Goal: Transaction & Acquisition: Book appointment/travel/reservation

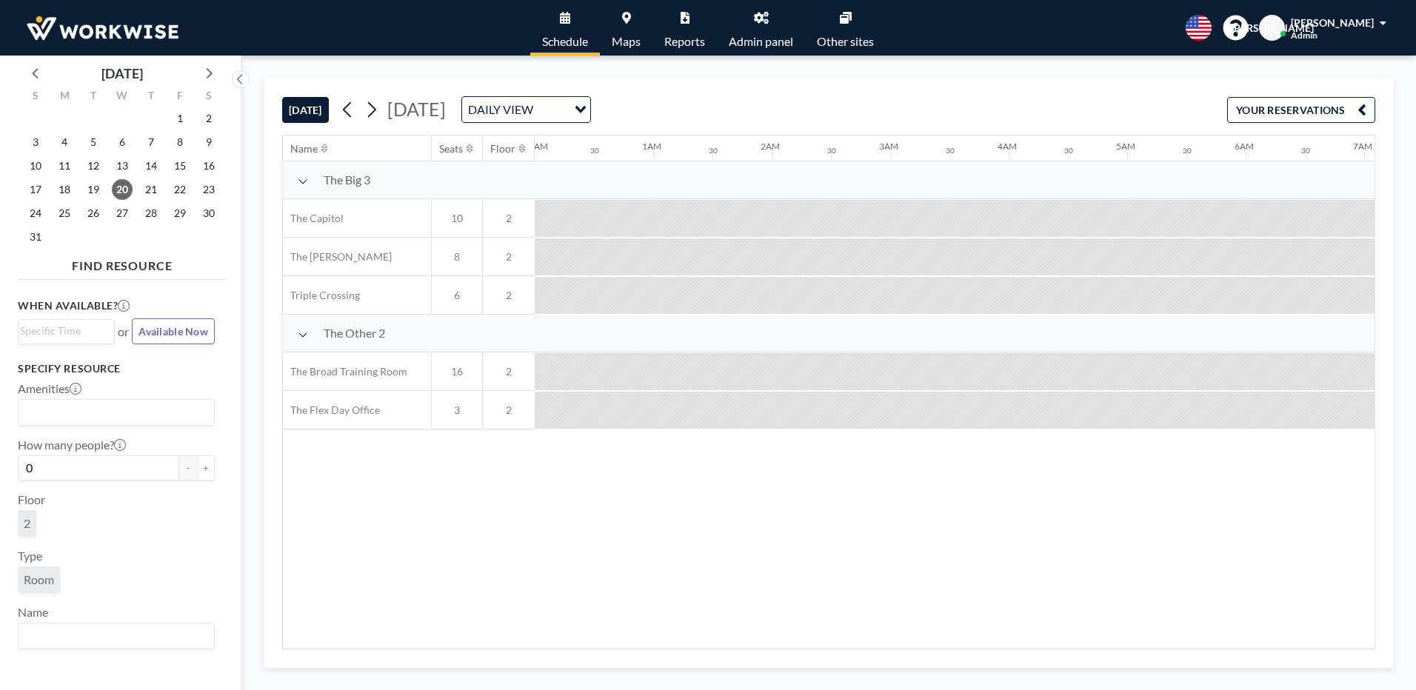
scroll to position [0, 1126]
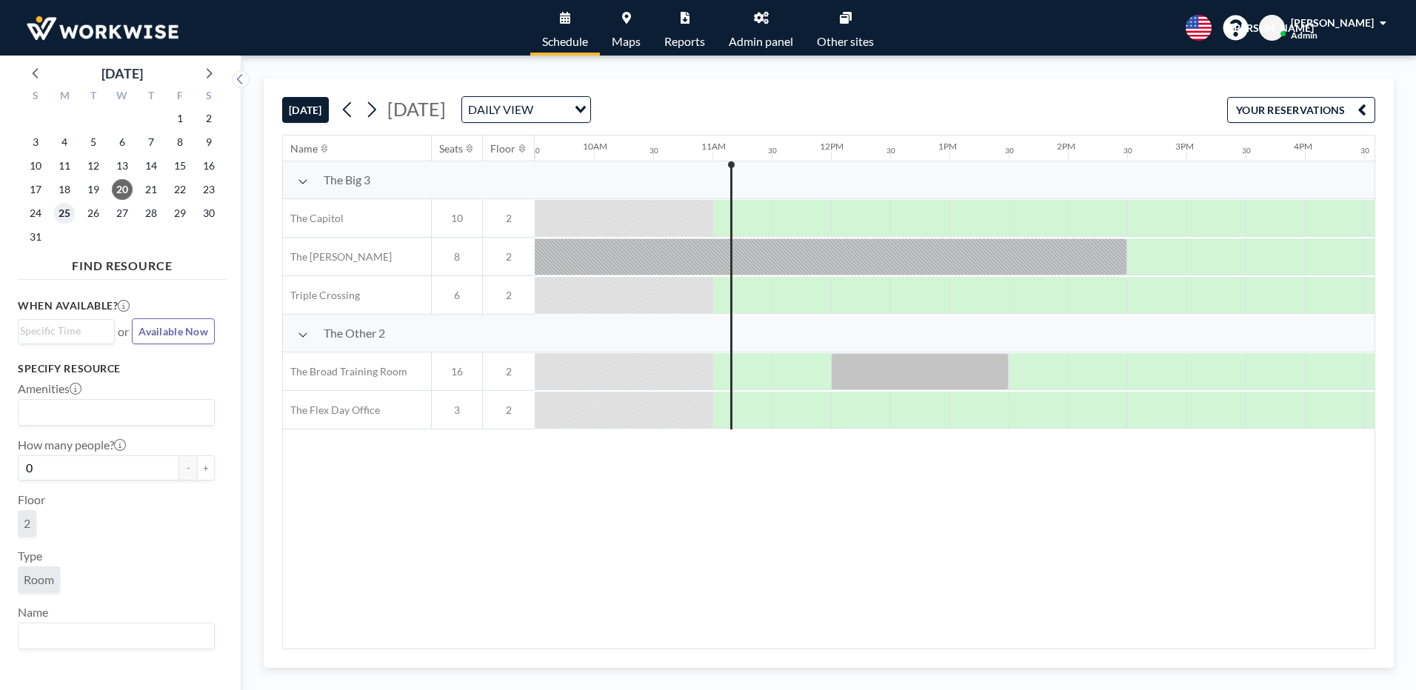
click at [65, 219] on span "25" at bounding box center [64, 213] width 21 height 21
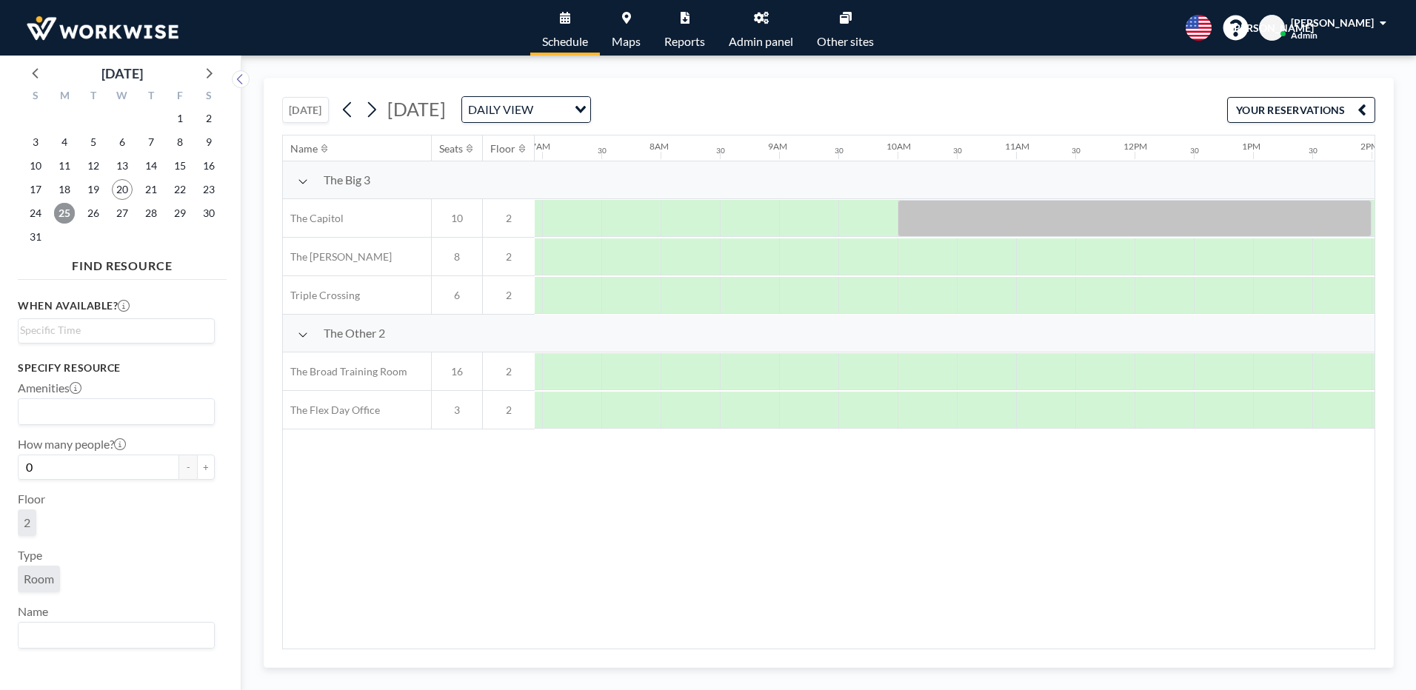
scroll to position [0, 889]
click at [98, 217] on span "26" at bounding box center [93, 213] width 21 height 21
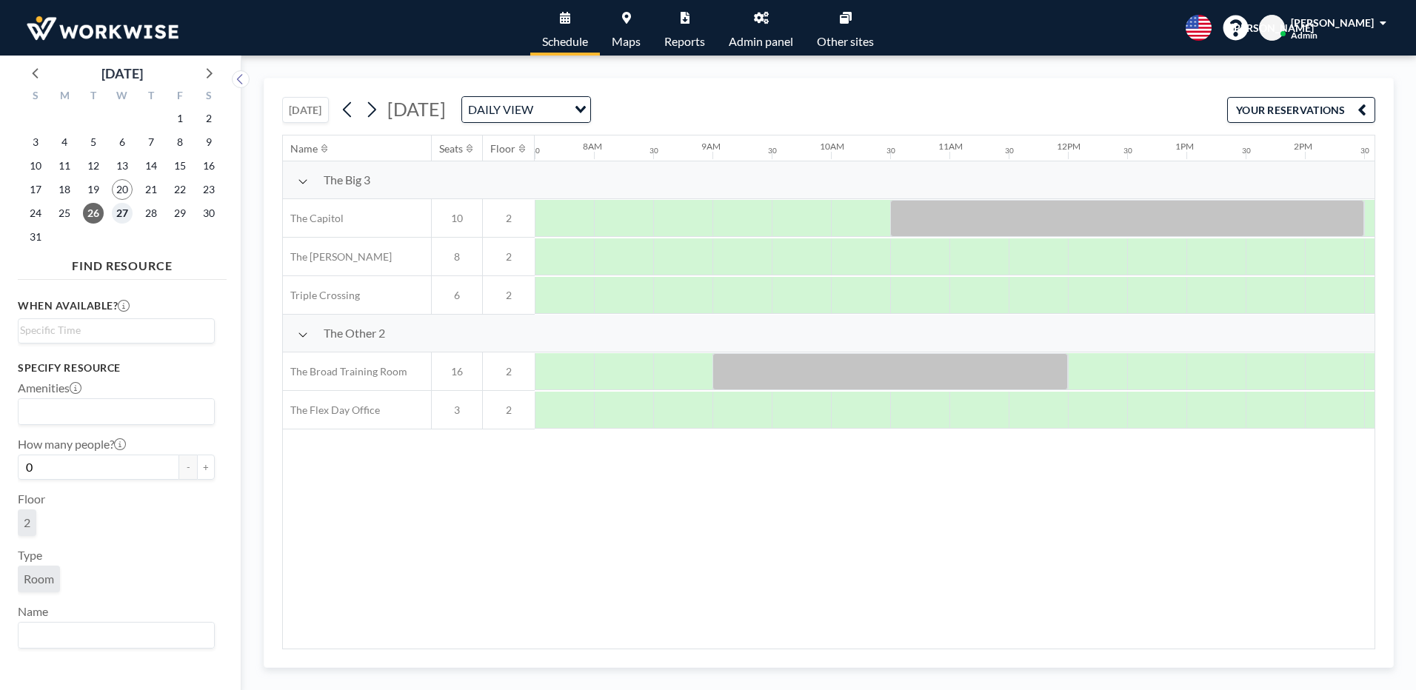
click at [121, 215] on span "27" at bounding box center [122, 213] width 21 height 21
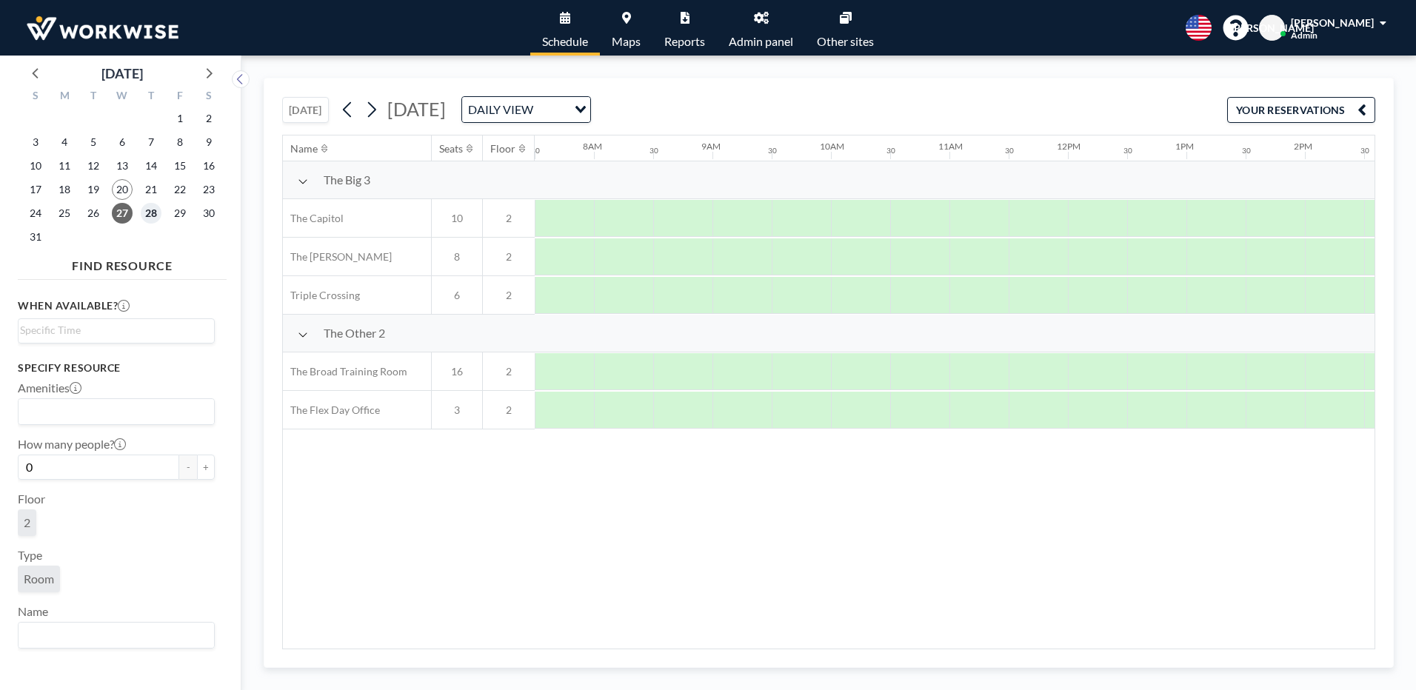
click at [146, 212] on span "28" at bounding box center [151, 213] width 21 height 21
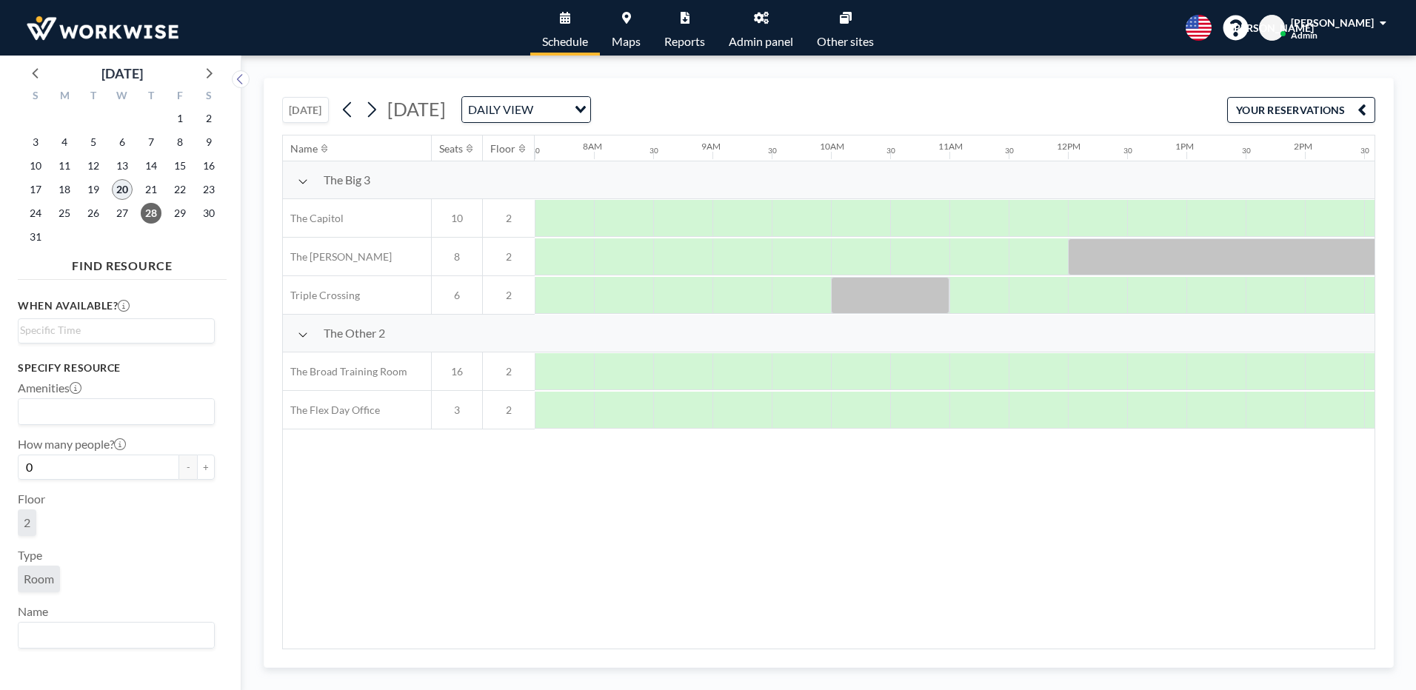
click at [132, 190] on span "20" at bounding box center [122, 189] width 21 height 21
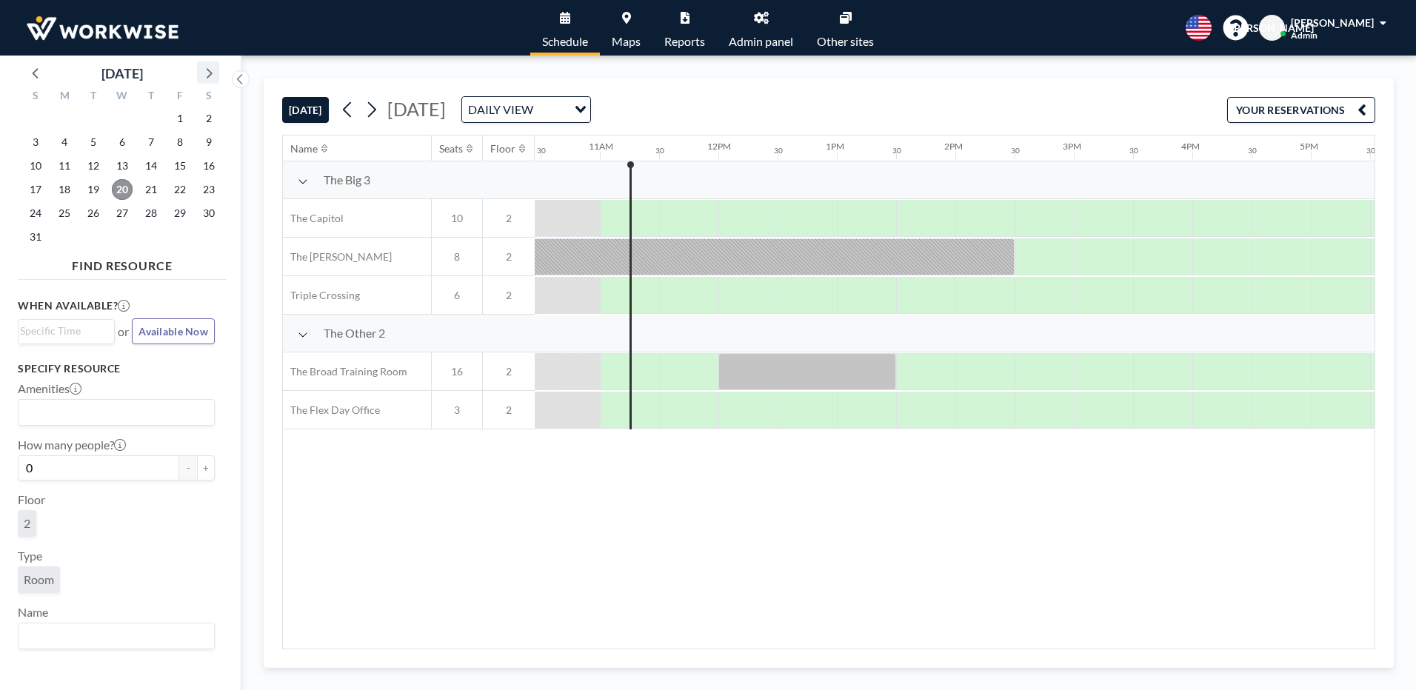
scroll to position [0, 1244]
click at [213, 73] on icon at bounding box center [207, 72] width 19 height 19
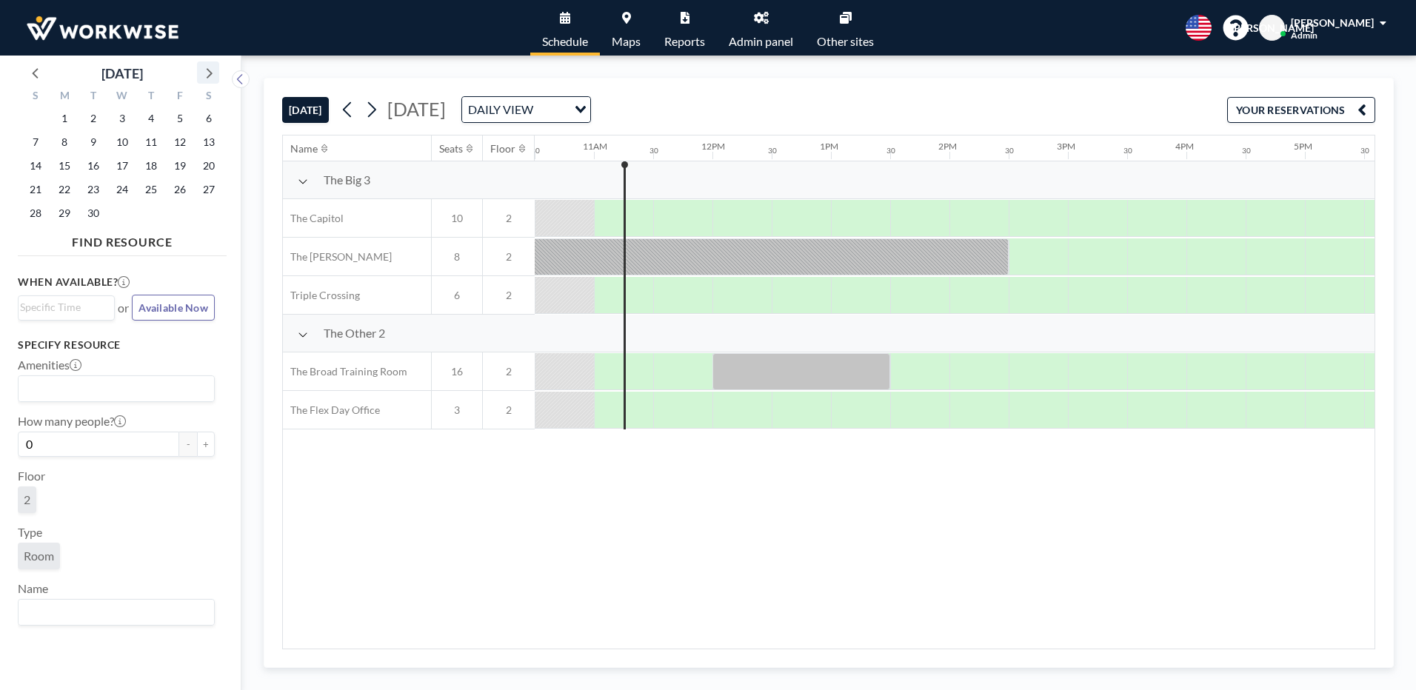
click at [212, 74] on icon at bounding box center [210, 73] width 6 height 10
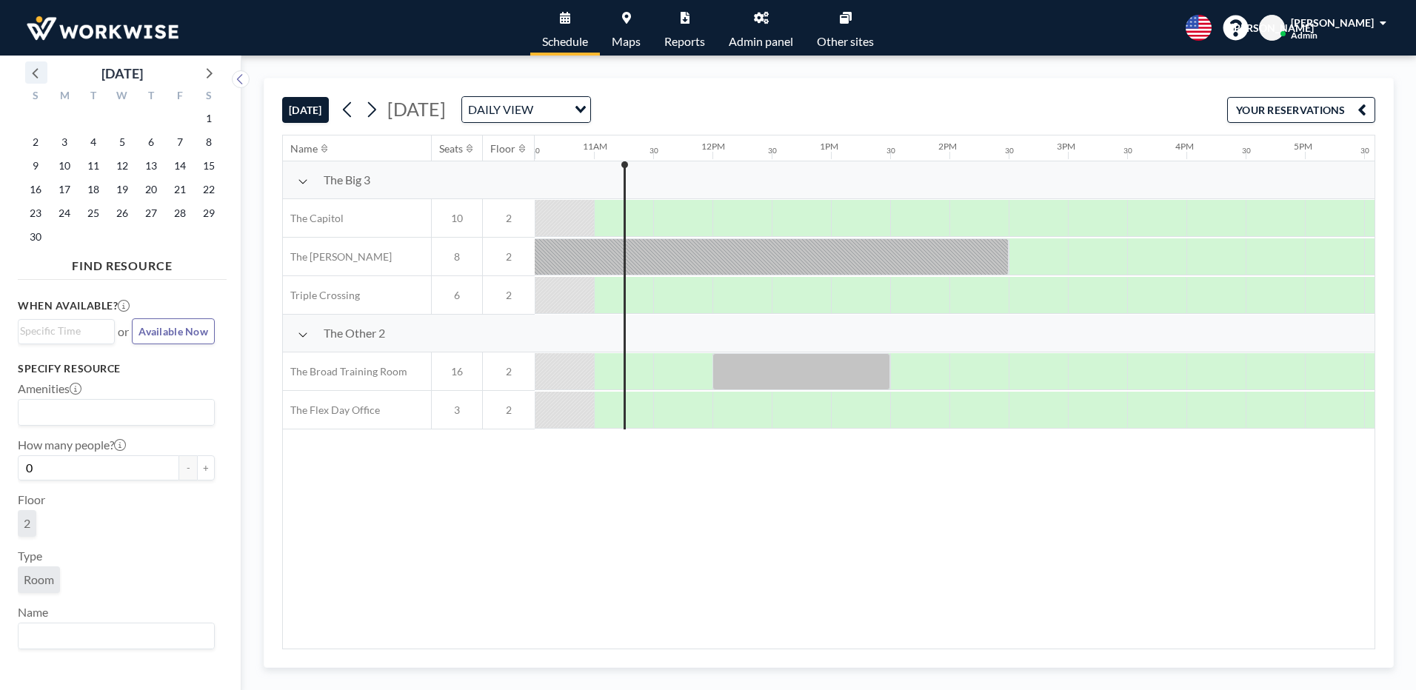
click at [42, 73] on icon at bounding box center [36, 72] width 19 height 19
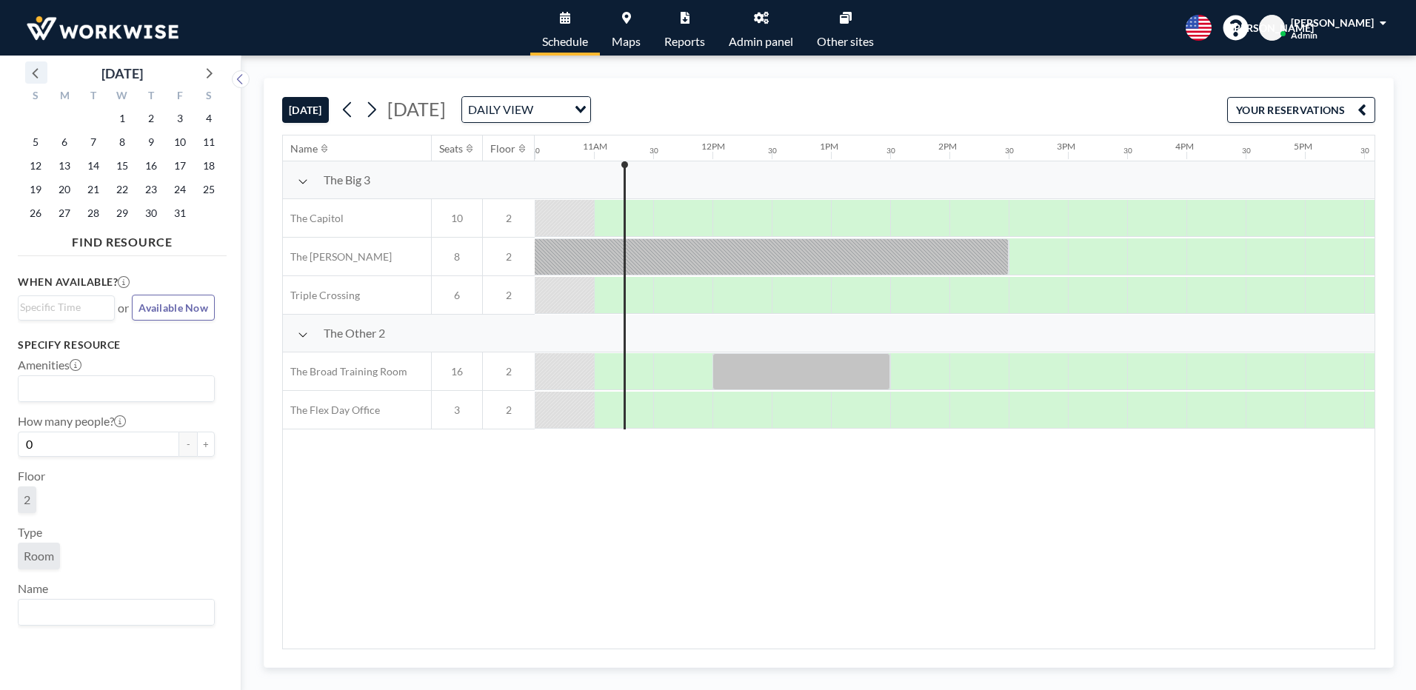
click at [42, 73] on icon at bounding box center [36, 72] width 19 height 19
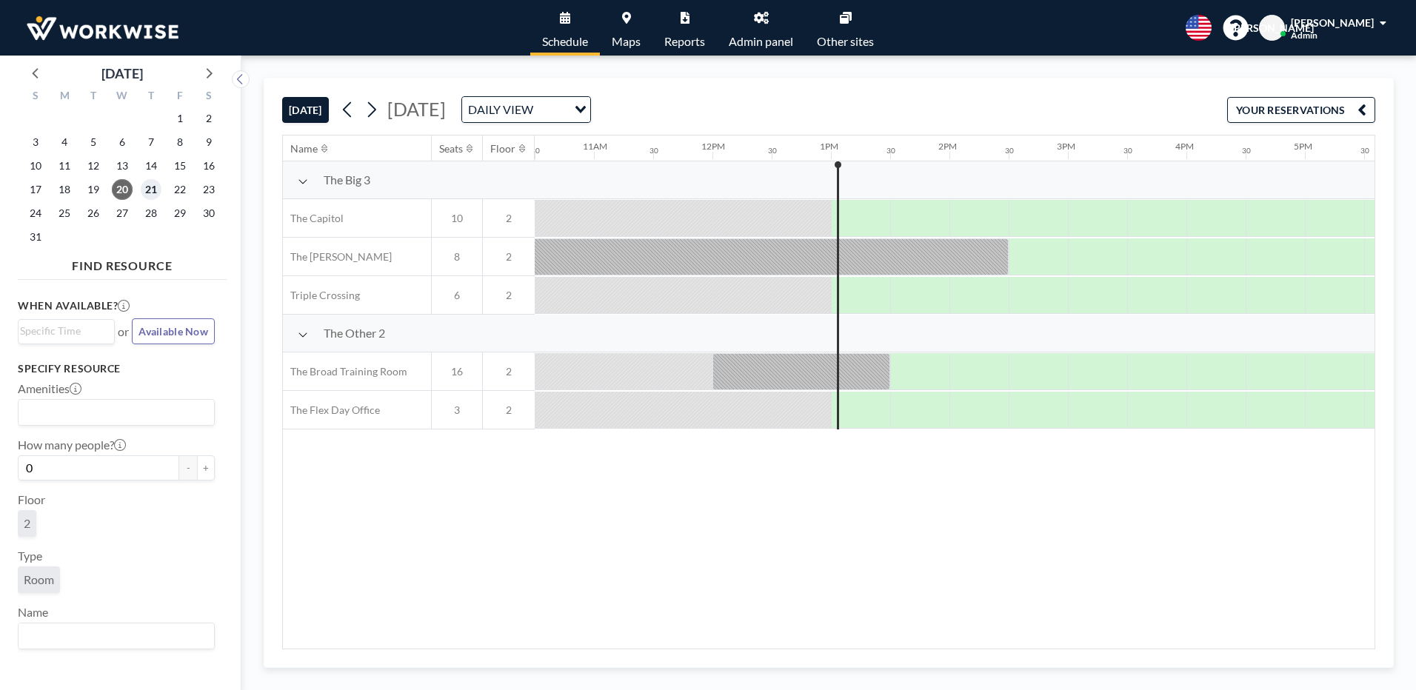
click at [153, 196] on span "21" at bounding box center [151, 189] width 21 height 21
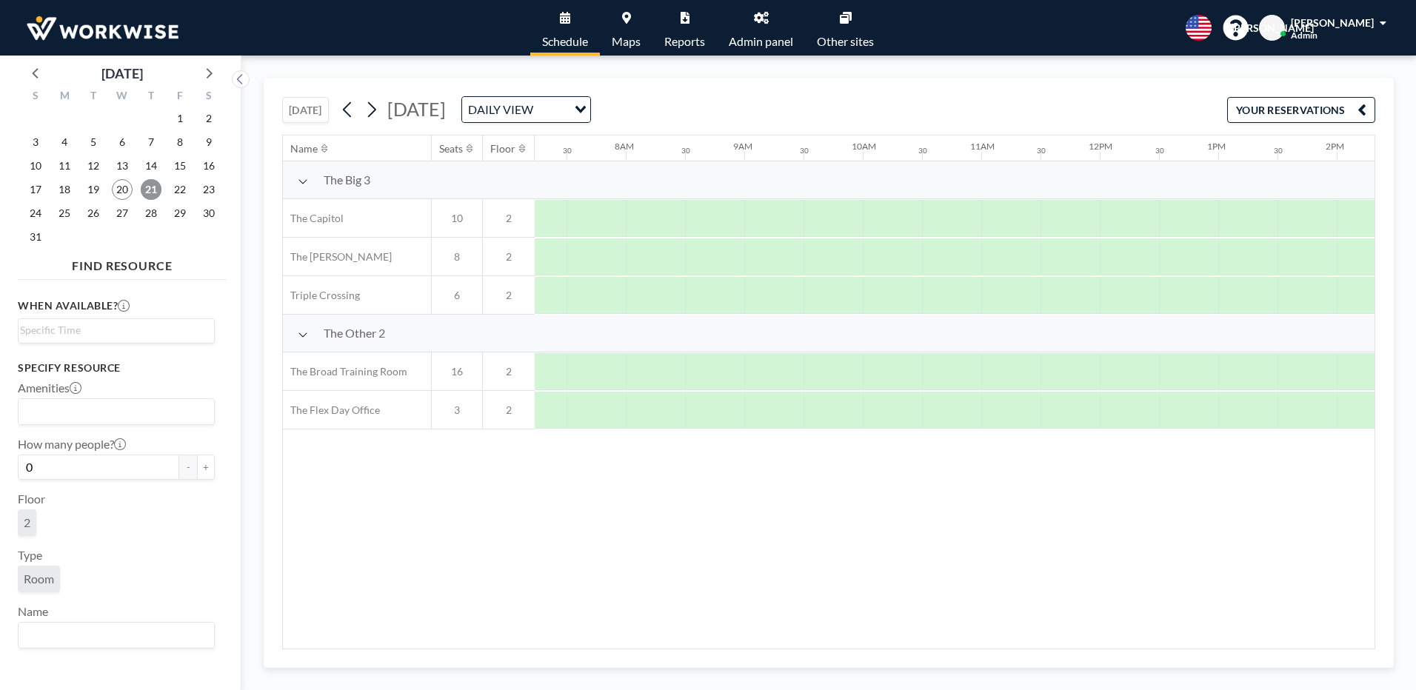
scroll to position [0, 889]
click at [918, 297] on div at bounding box center [919, 295] width 59 height 37
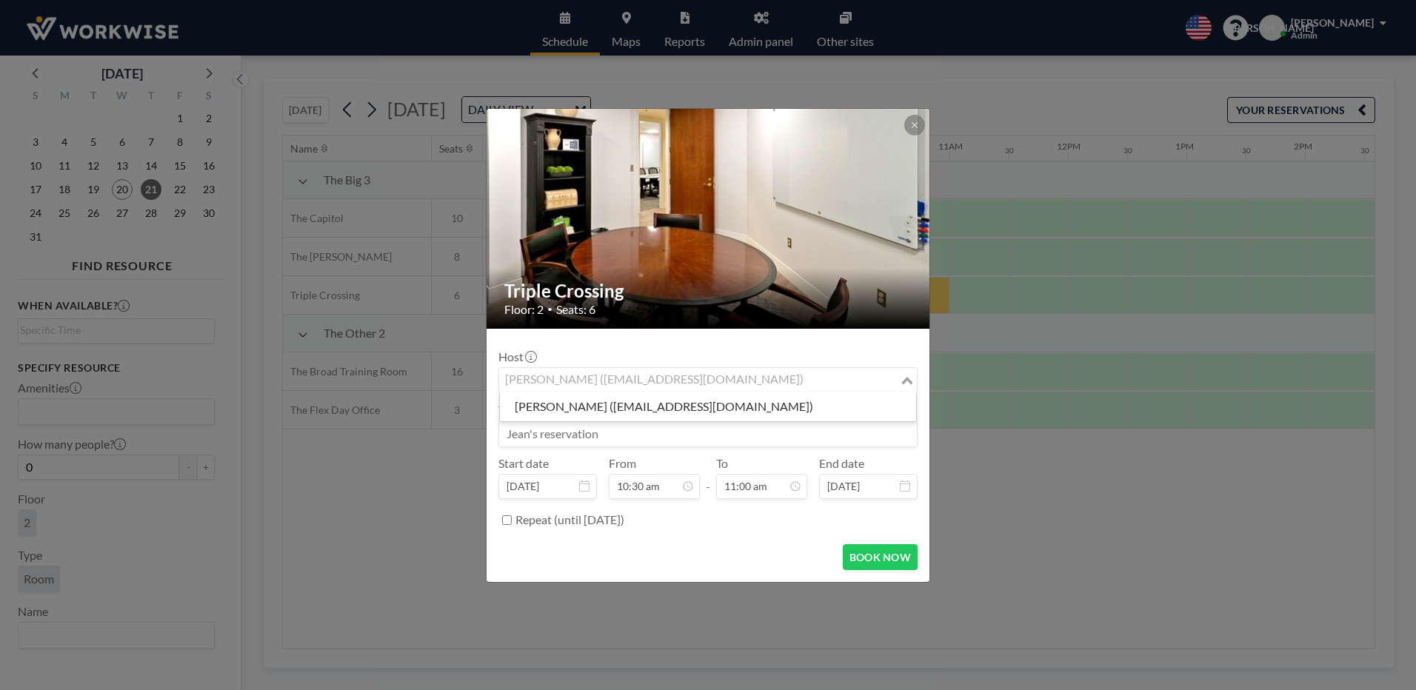
click at [794, 383] on input "Search for option" at bounding box center [700, 380] width 398 height 19
type input "g"
type input "w"
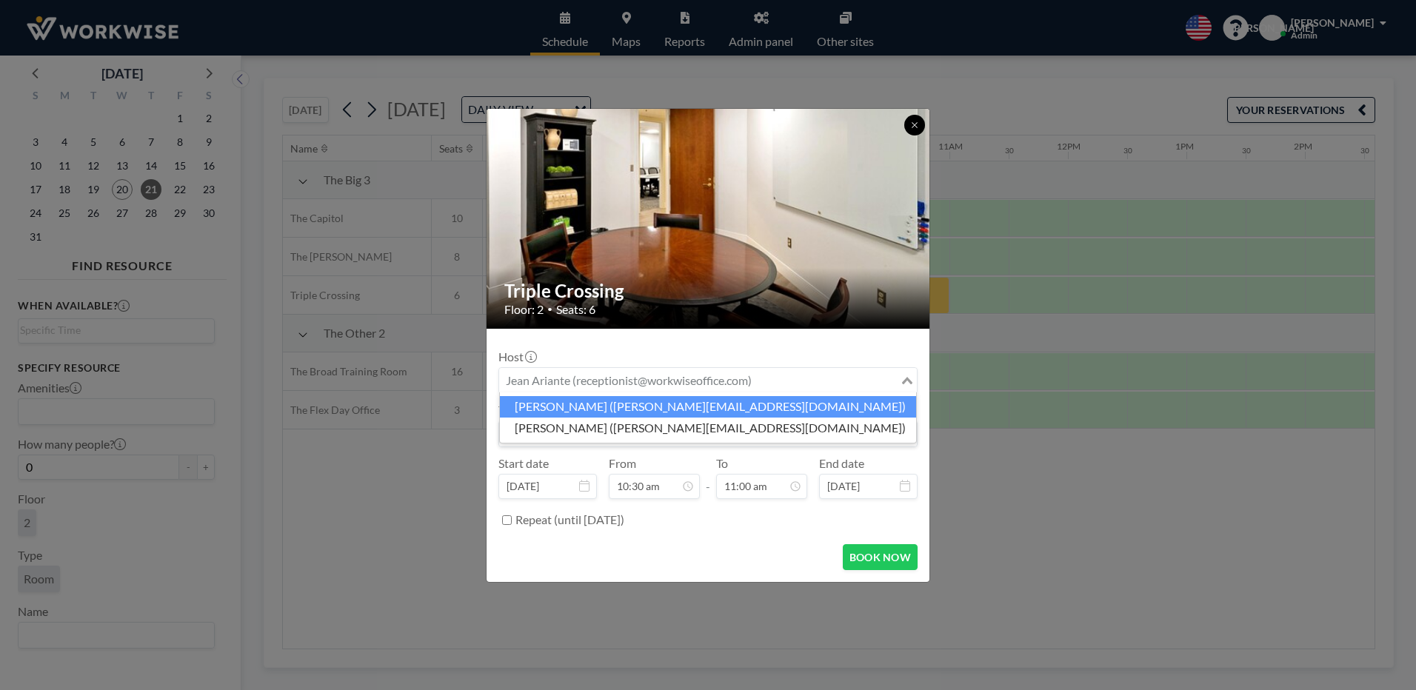
click at [911, 121] on icon at bounding box center [914, 125] width 9 height 9
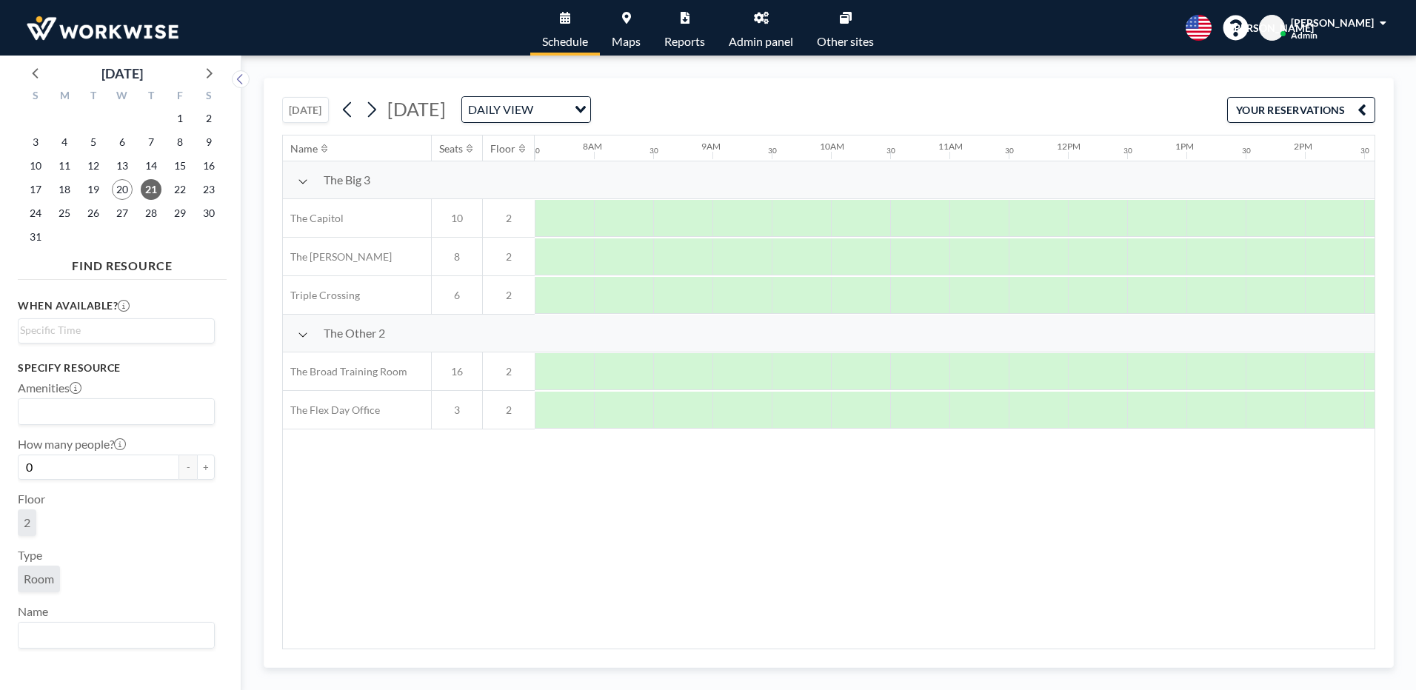
click at [846, 27] on link "Other sites" at bounding box center [845, 28] width 81 height 56
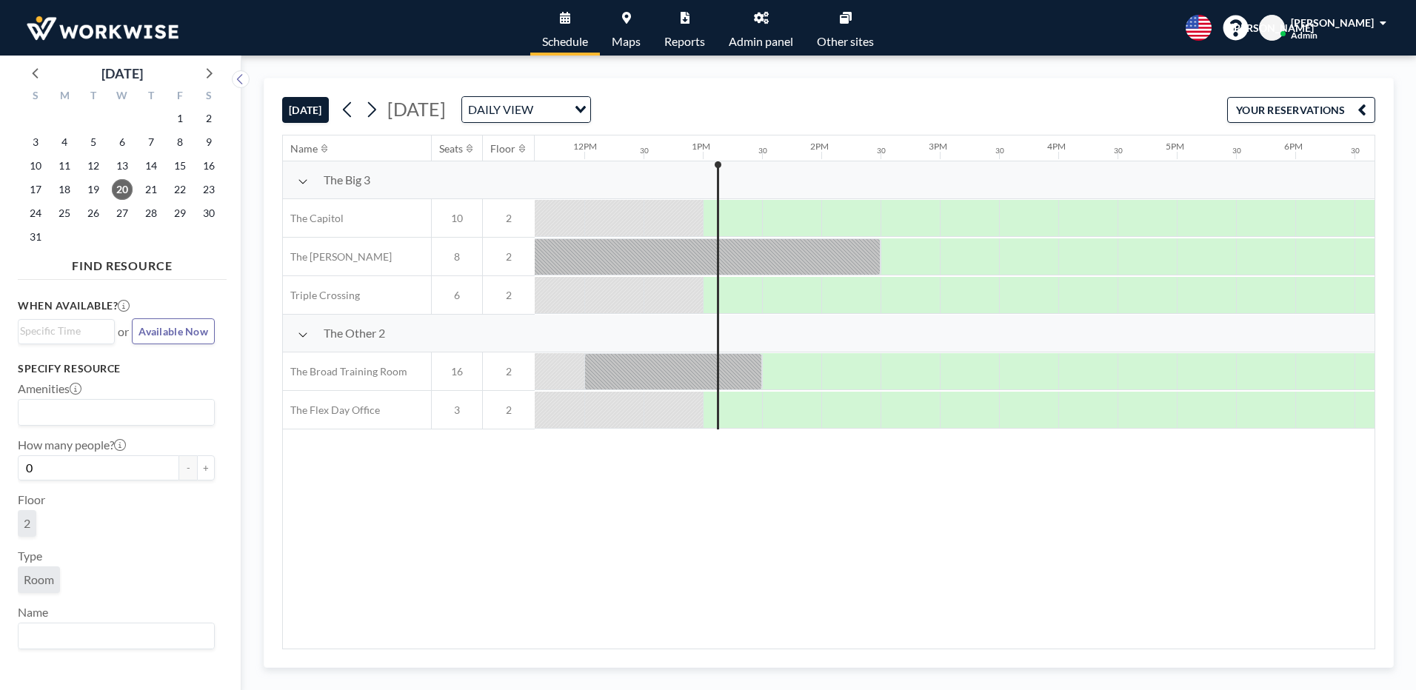
scroll to position [0, 1481]
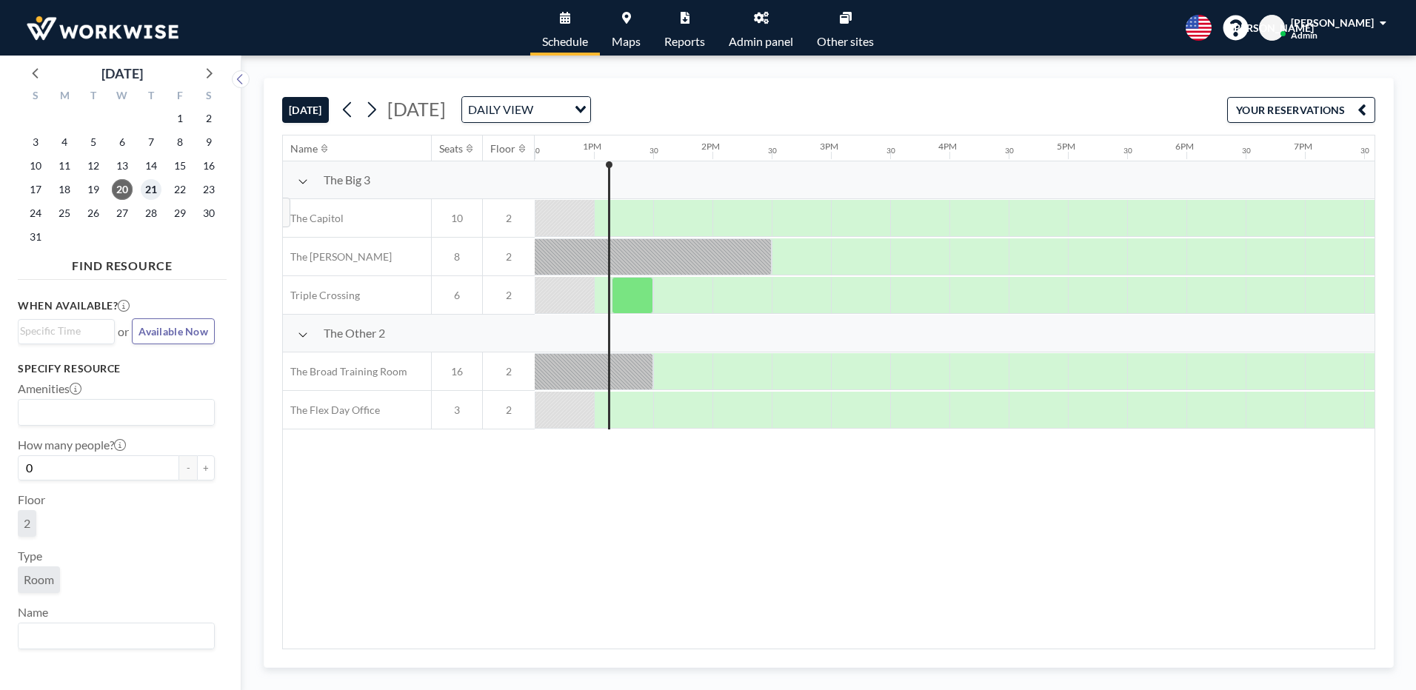
click at [143, 187] on span "21" at bounding box center [151, 189] width 21 height 21
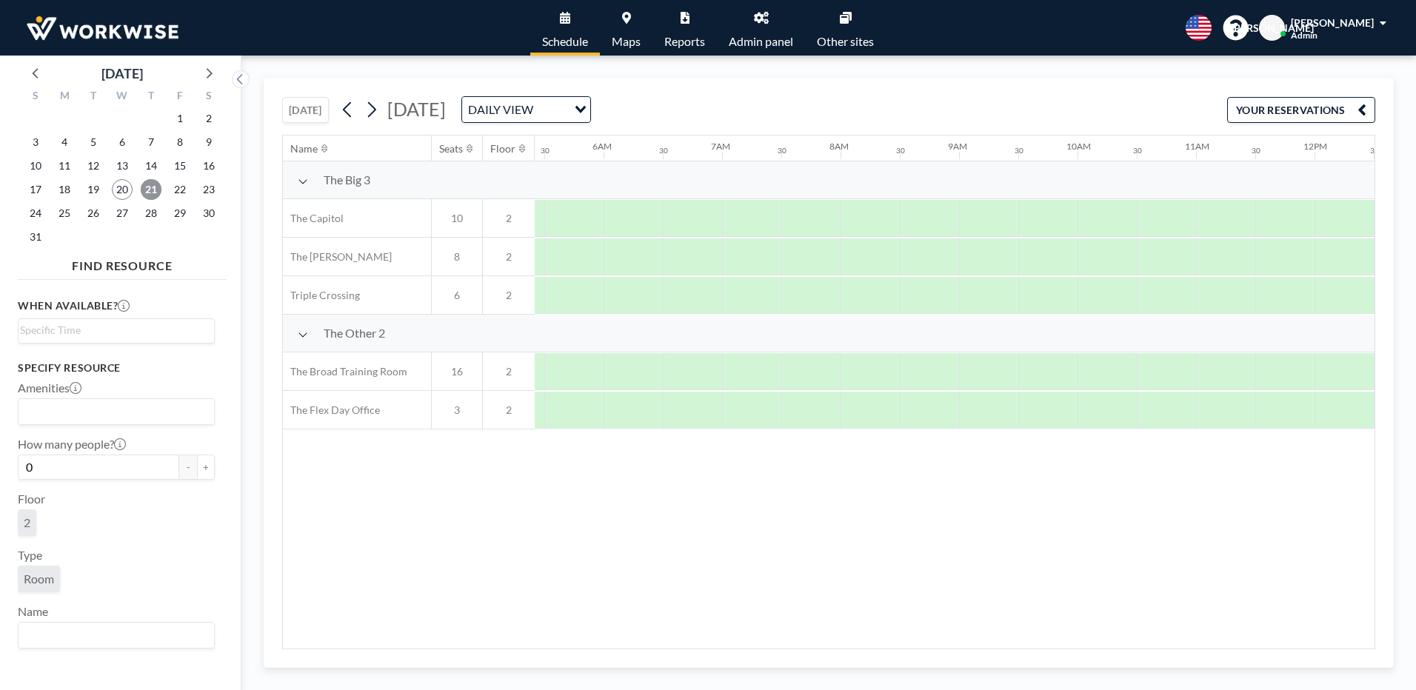
scroll to position [0, 889]
click at [903, 304] on div at bounding box center [919, 295] width 59 height 37
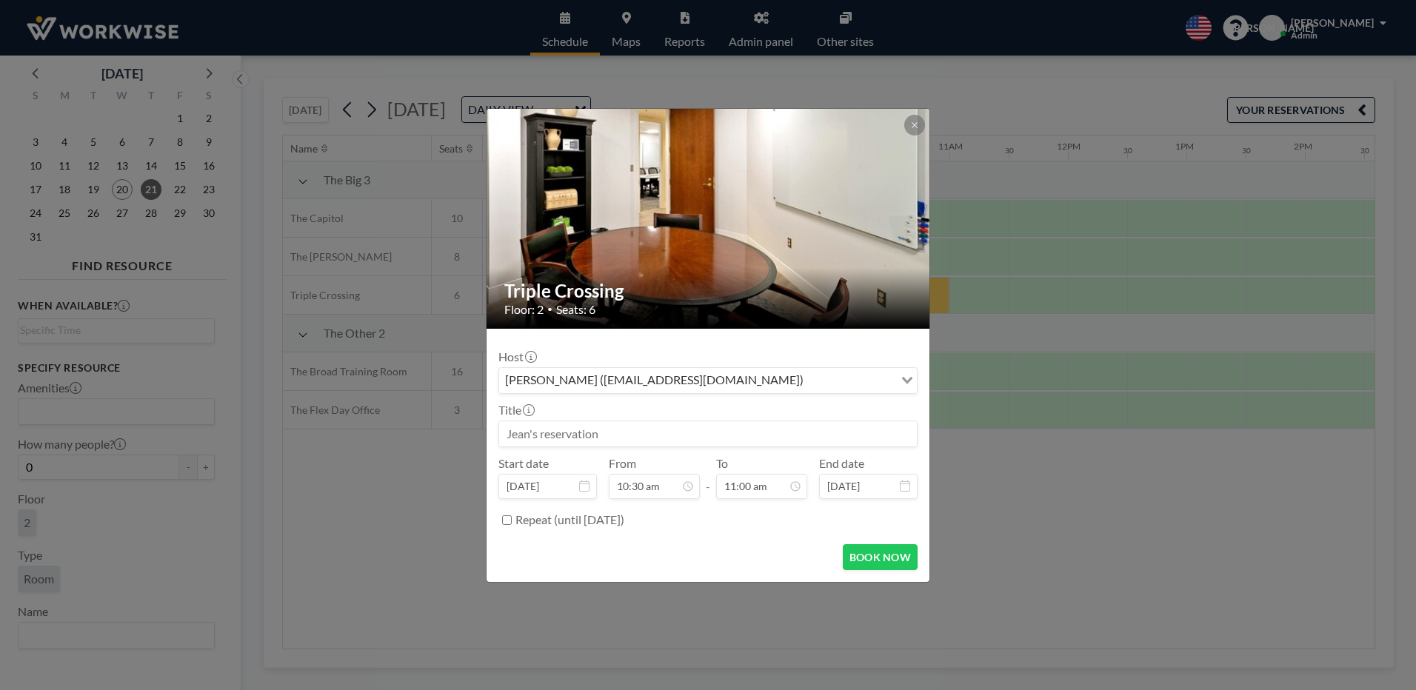
click at [756, 379] on div "[PERSON_NAME] ([EMAIL_ADDRESS][DOMAIN_NAME])" at bounding box center [696, 379] width 395 height 22
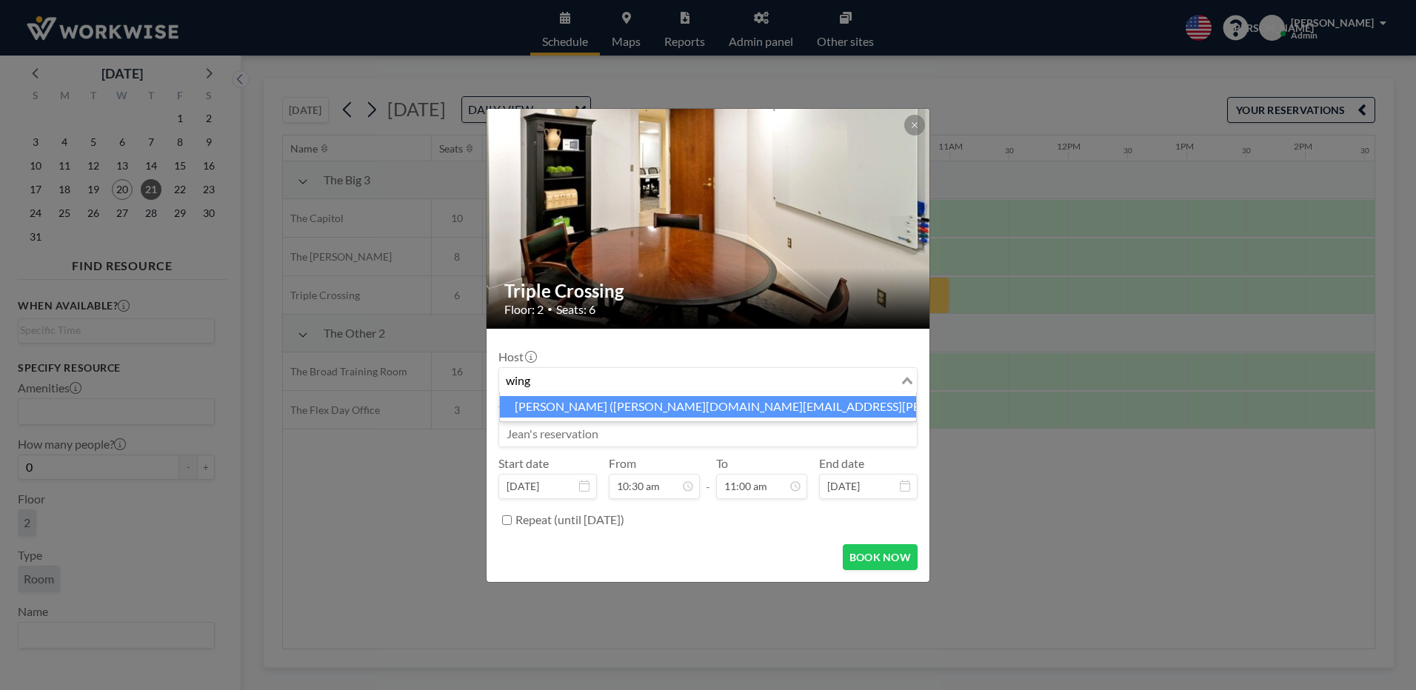
click at [621, 412] on li "George Wingfield (wingfield.george@gmail.com)" at bounding box center [708, 406] width 416 height 21
type input "wing"
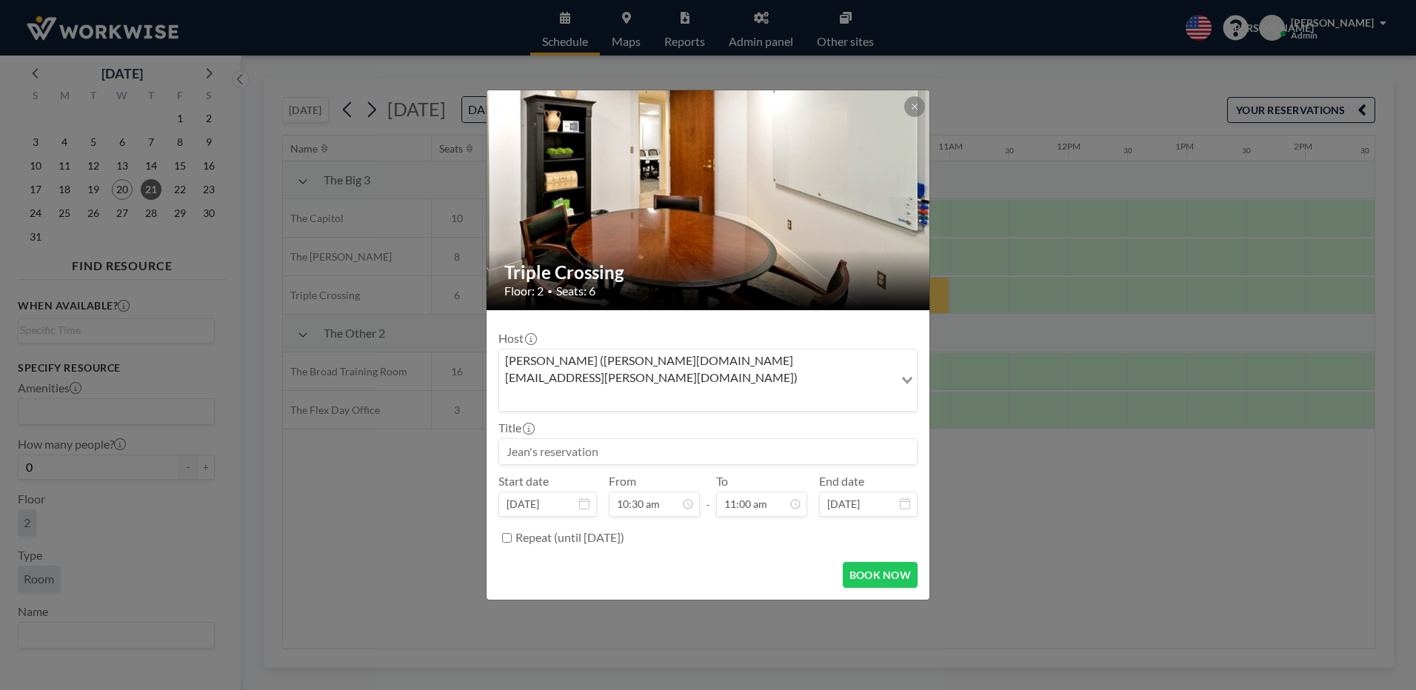
click at [527, 439] on input at bounding box center [708, 451] width 418 height 25
type input "George's reservation"
click at [798, 498] on icon at bounding box center [795, 504] width 12 height 12
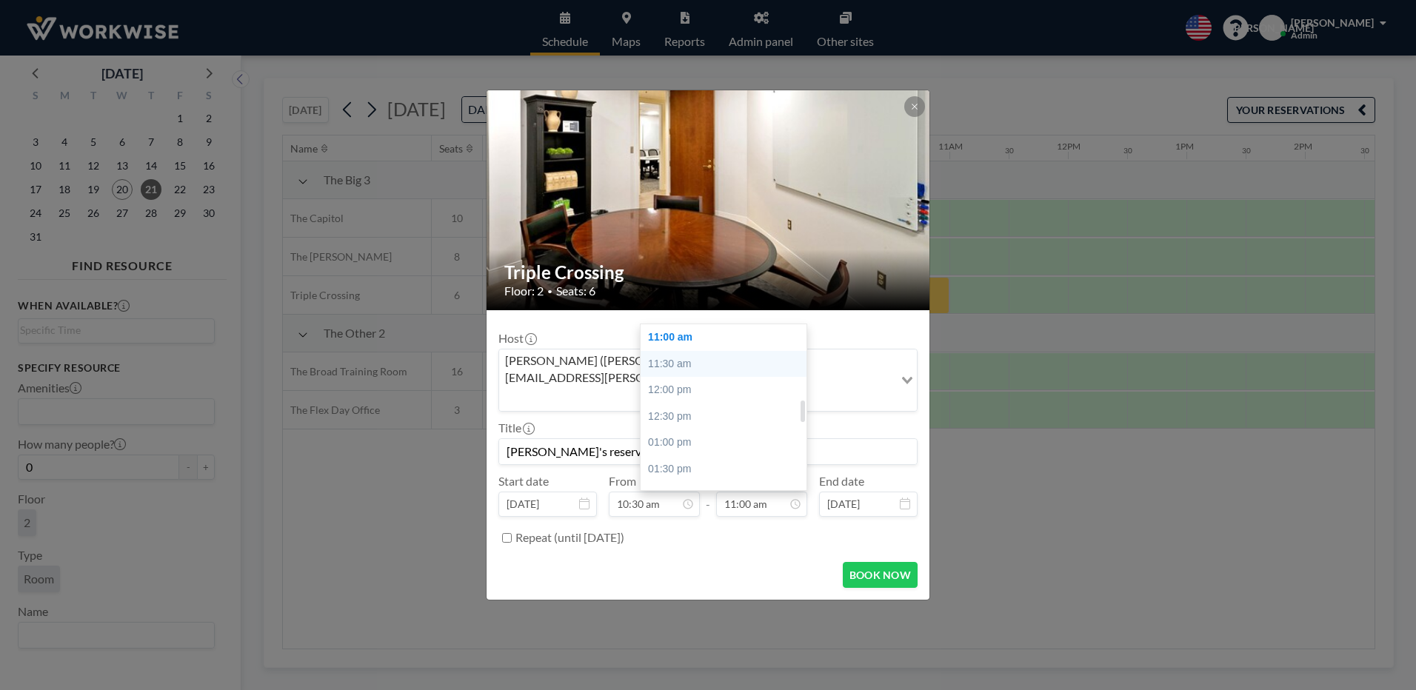
click at [665, 351] on div "11:30 am" at bounding box center [727, 364] width 173 height 27
type input "11:30 am"
click at [851, 564] on button "BOOK NOW" at bounding box center [880, 575] width 75 height 26
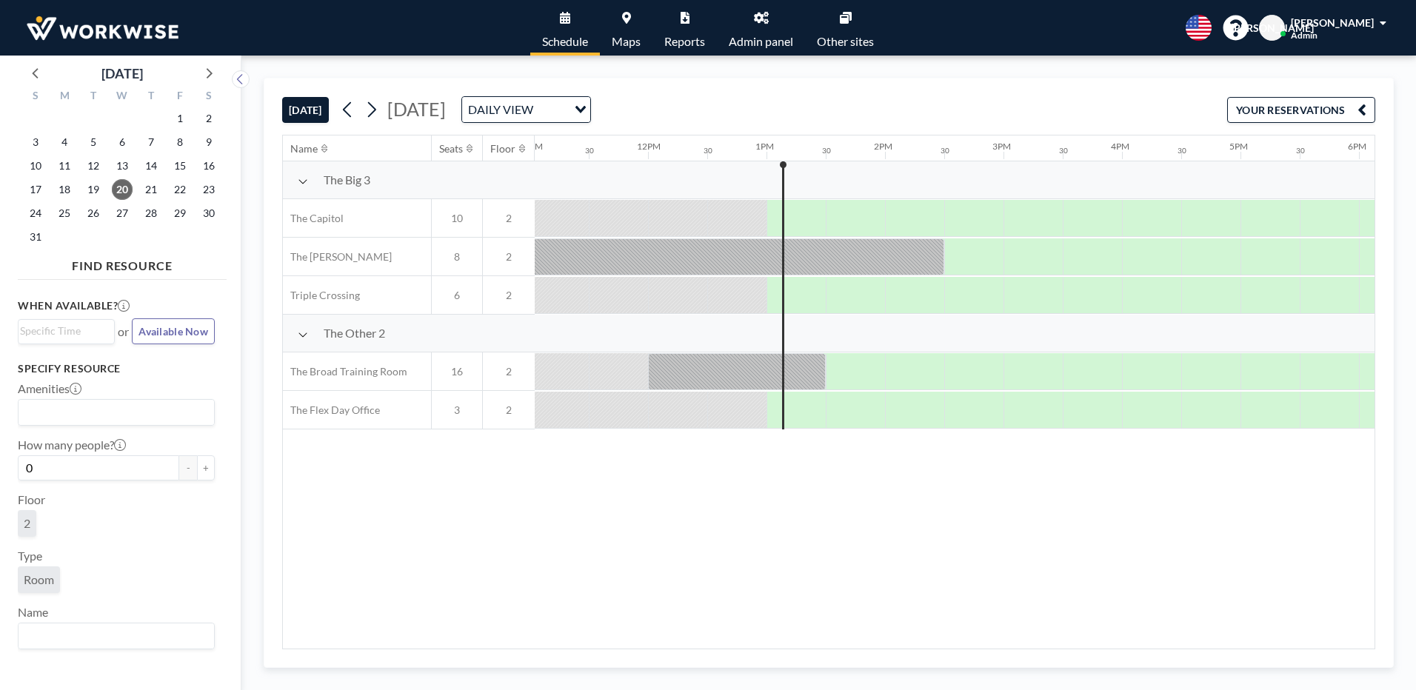
scroll to position [0, 1481]
